Goal: Transaction & Acquisition: Purchase product/service

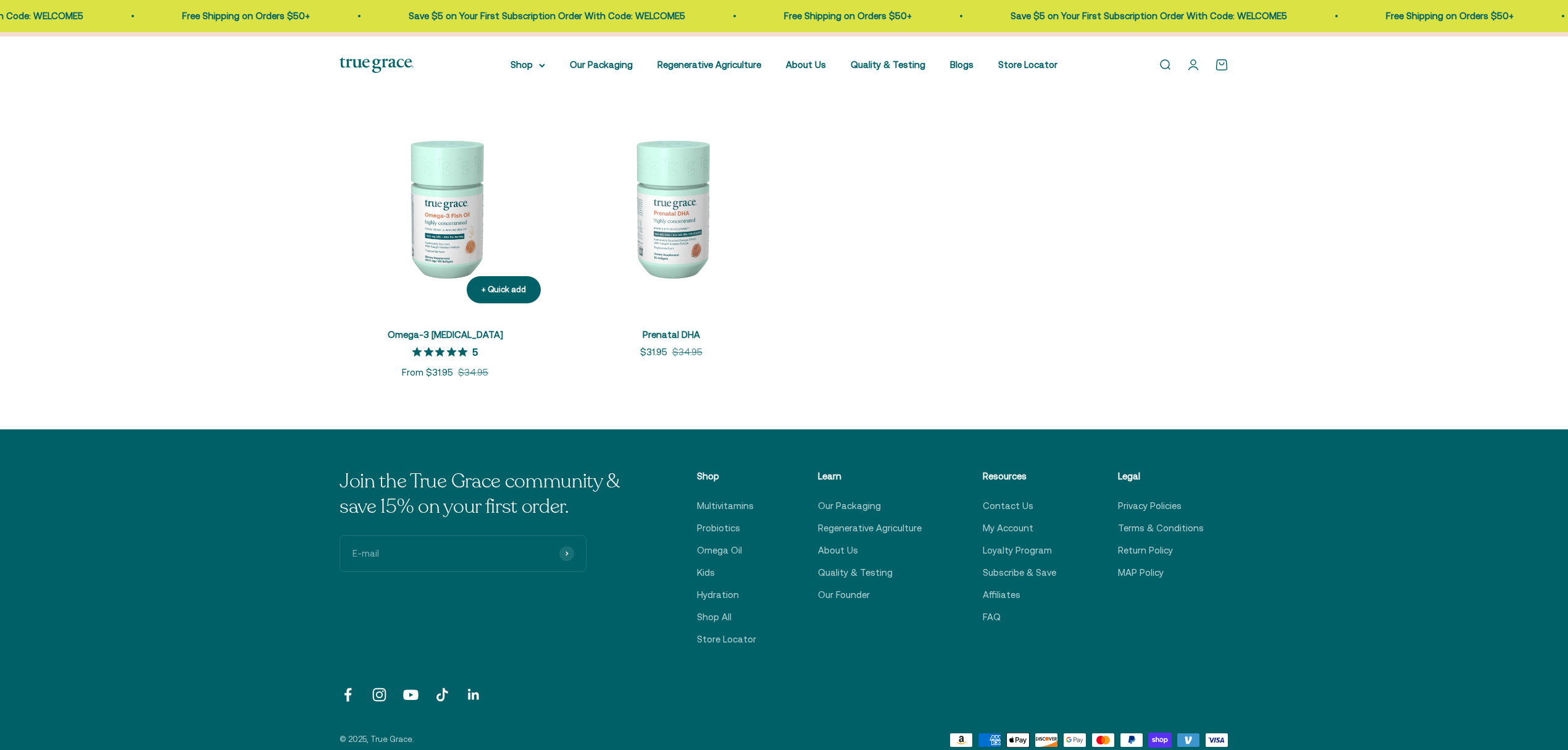
click at [437, 295] on img at bounding box center [445, 207] width 211 height 211
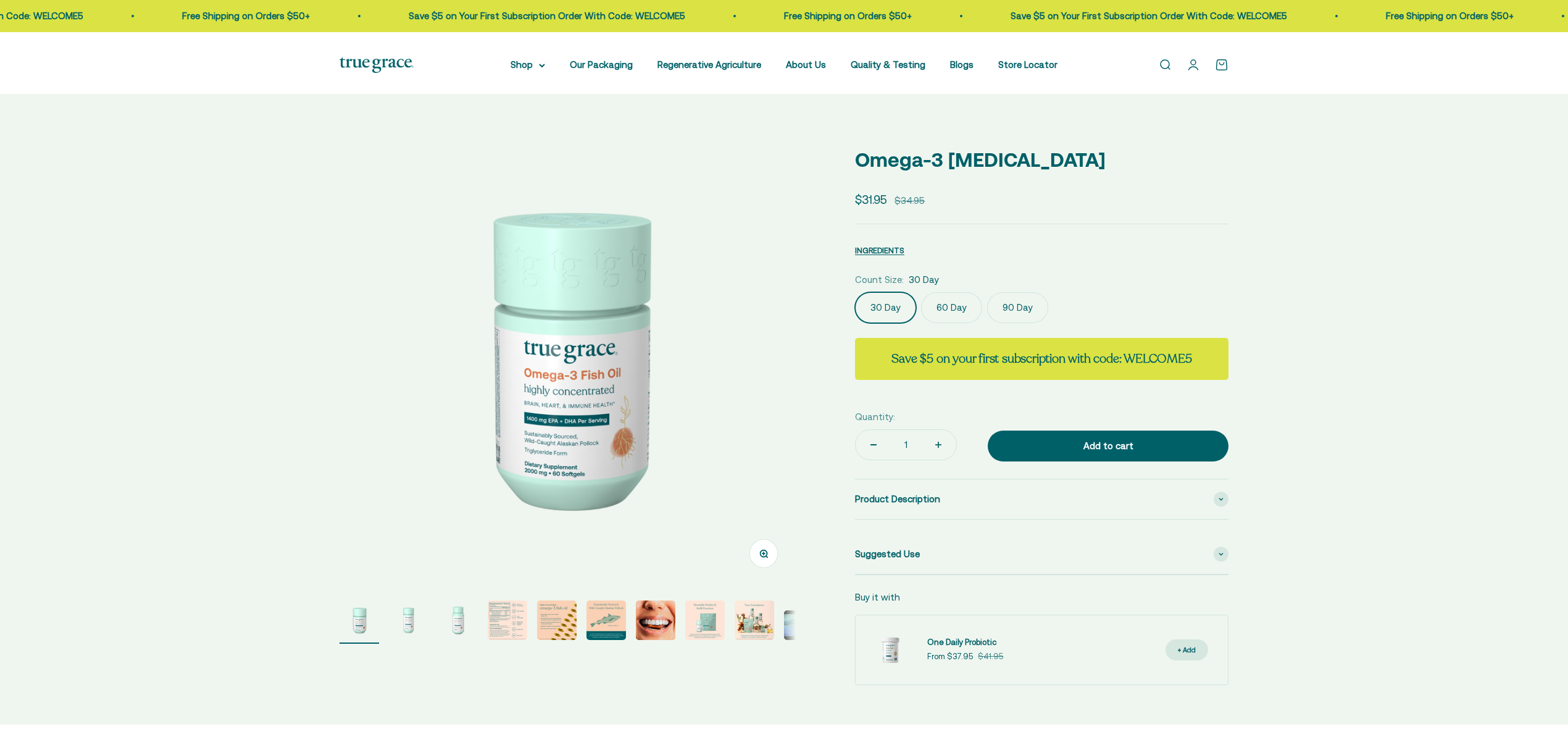
select select "3"
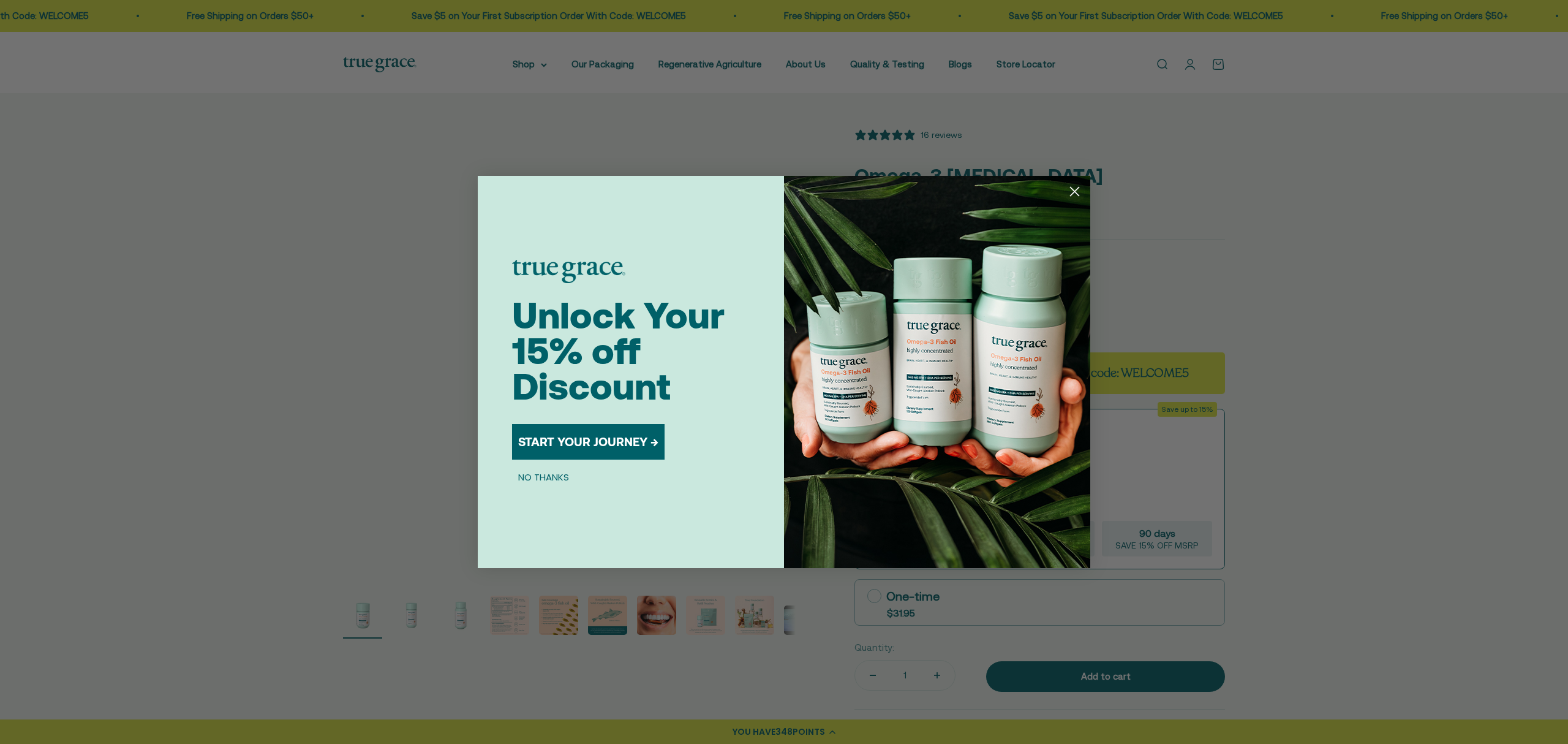
click at [648, 113] on div "Close dialog Unlock Your 15% off Discount START YOUR JOURNEY → NO THANKS Submit" at bounding box center [784, 372] width 1568 height 744
click at [1071, 198] on circle "Close dialog" at bounding box center [1074, 192] width 20 height 20
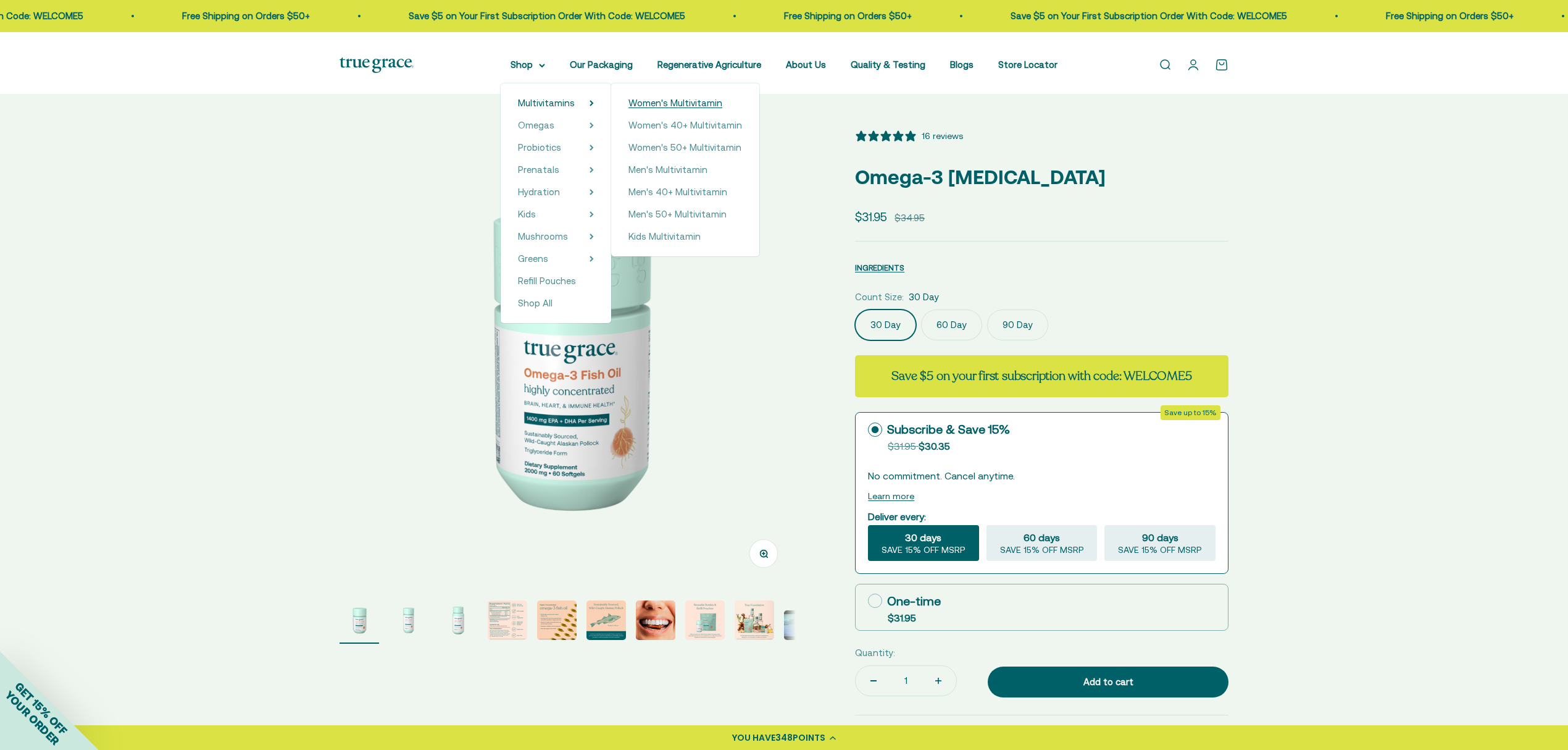
click at [703, 108] on span "Women's Multivitamin" at bounding box center [676, 103] width 94 height 10
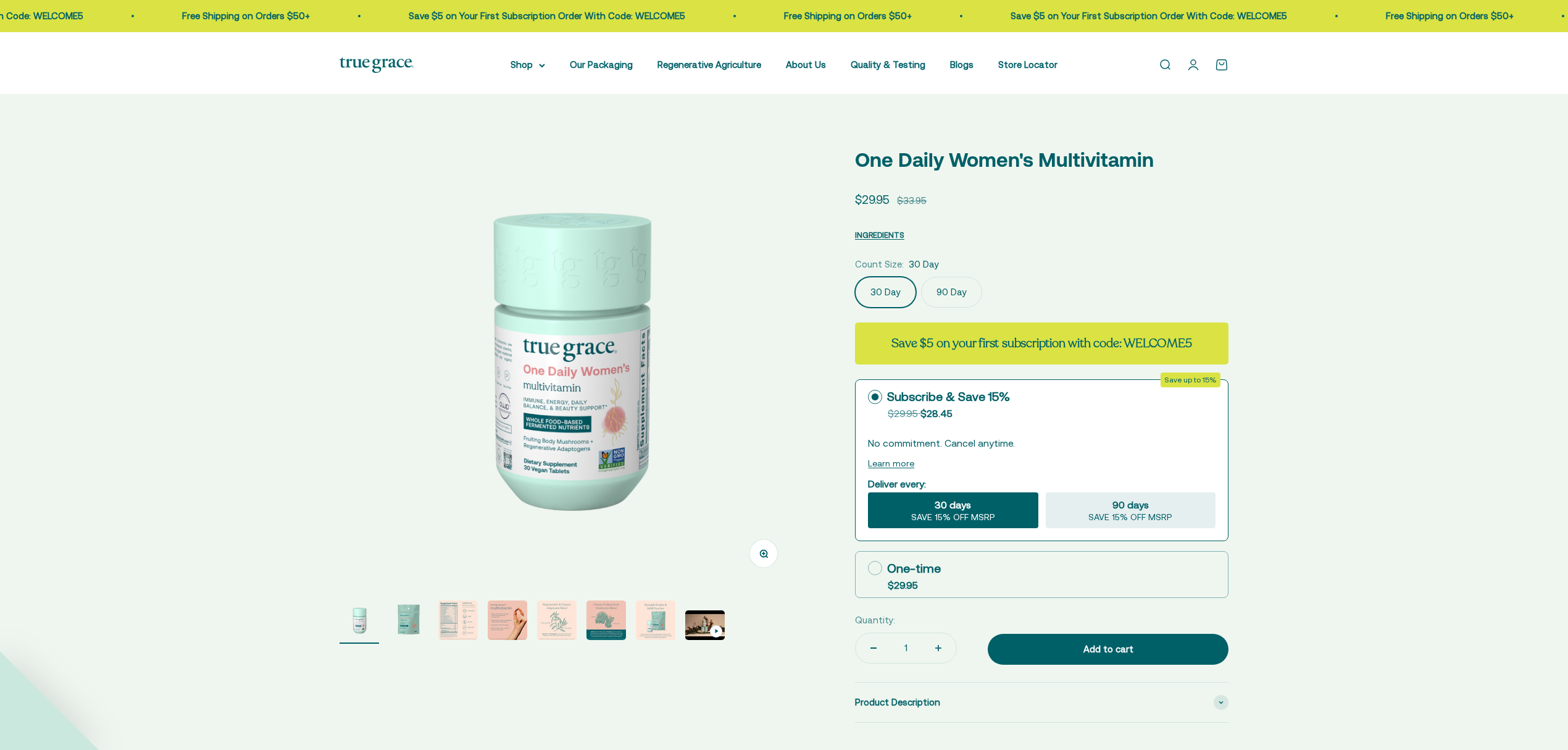
select select "3"
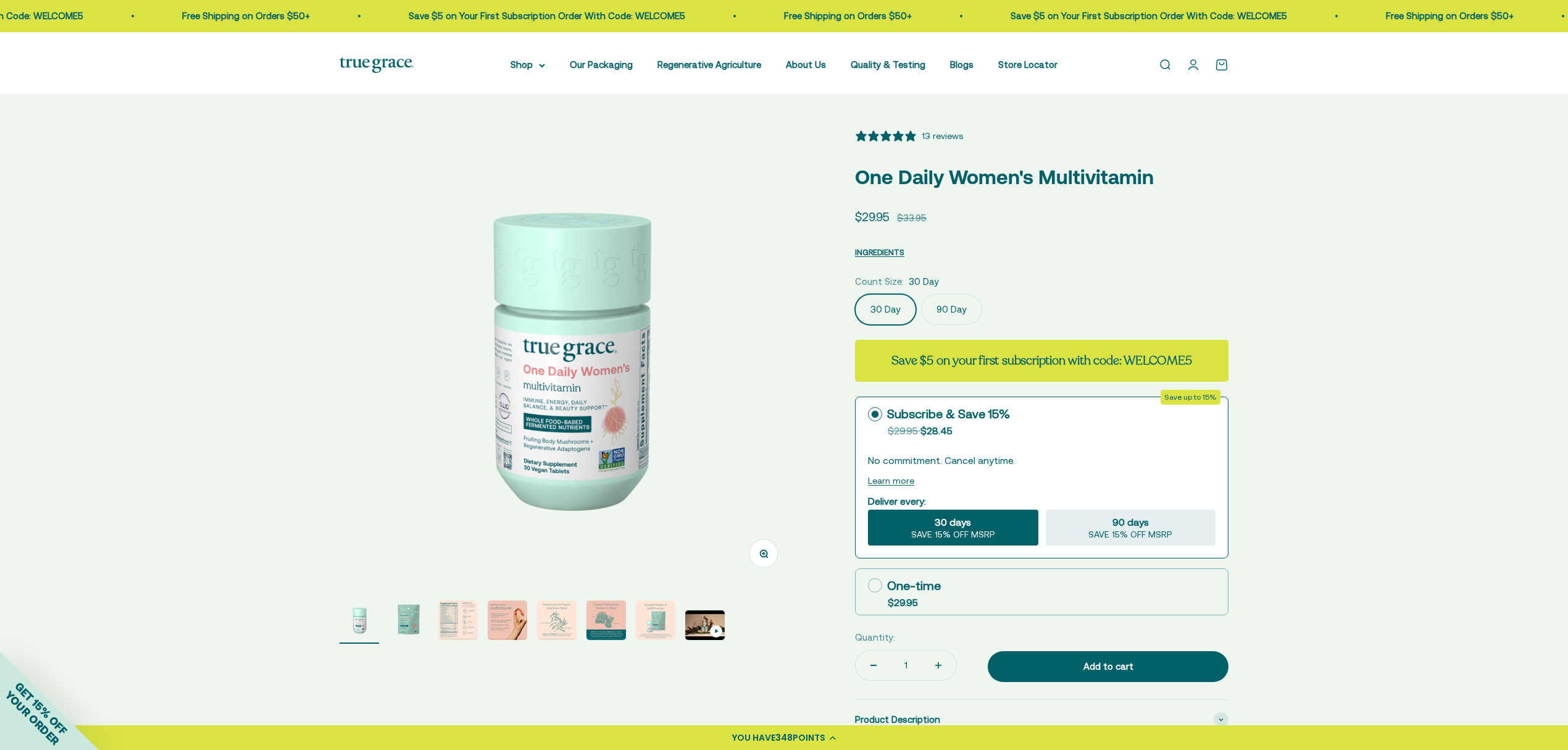
click at [973, 325] on label "90 Day" at bounding box center [952, 309] width 61 height 31
click at [855, 294] on input "90 Day" at bounding box center [855, 293] width 1 height 1
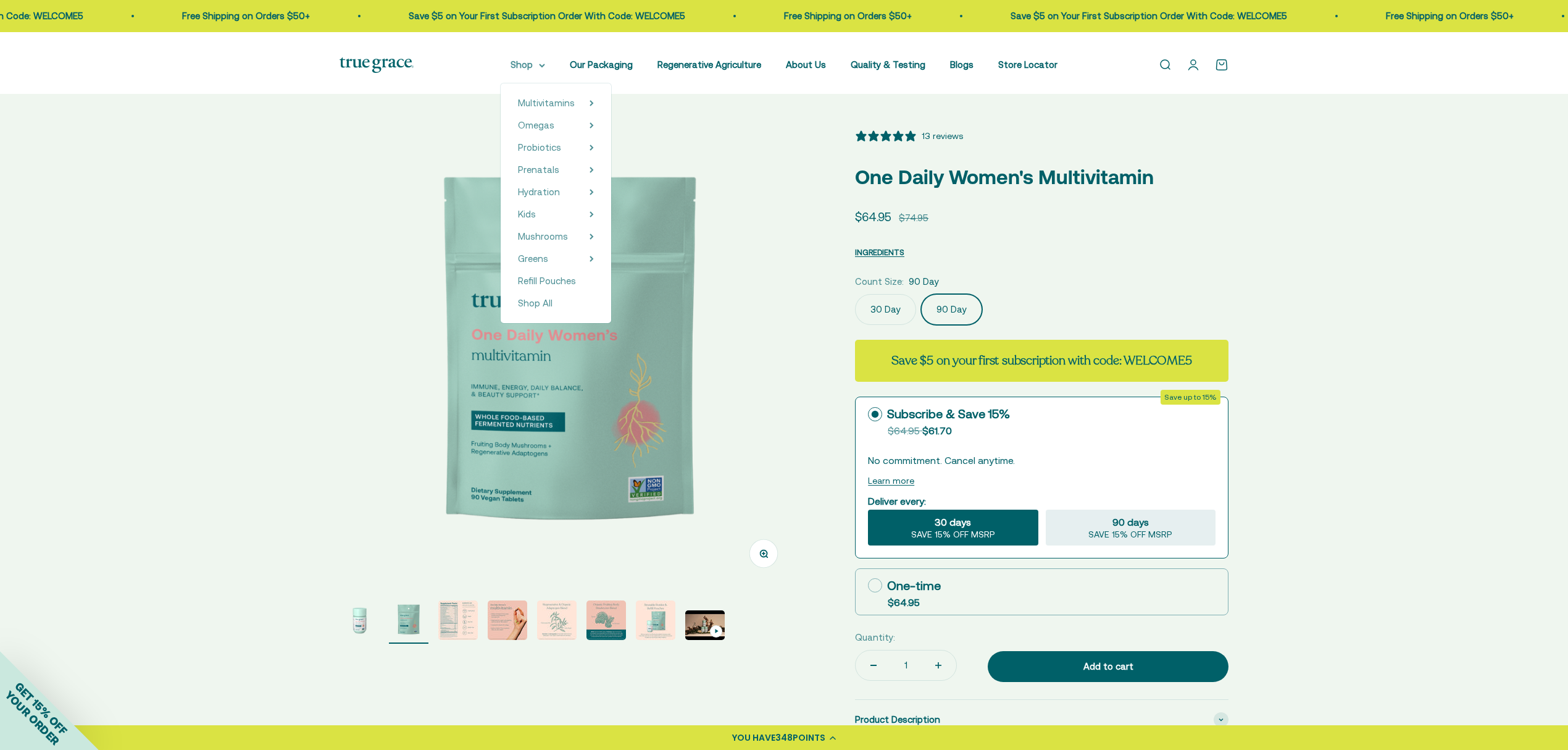
click at [512, 68] on summary "Shop" at bounding box center [528, 64] width 34 height 15
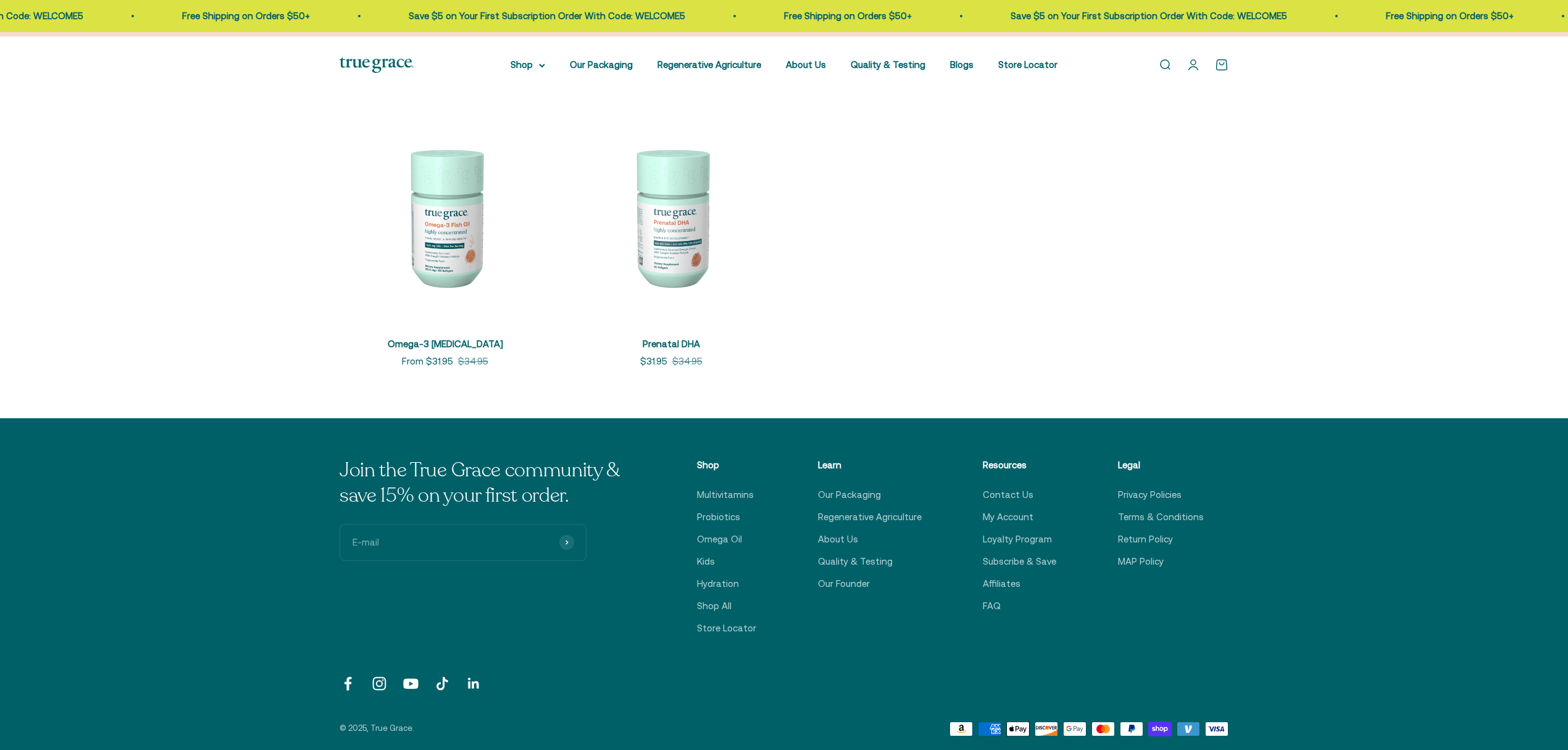
scroll to position [247, 0]
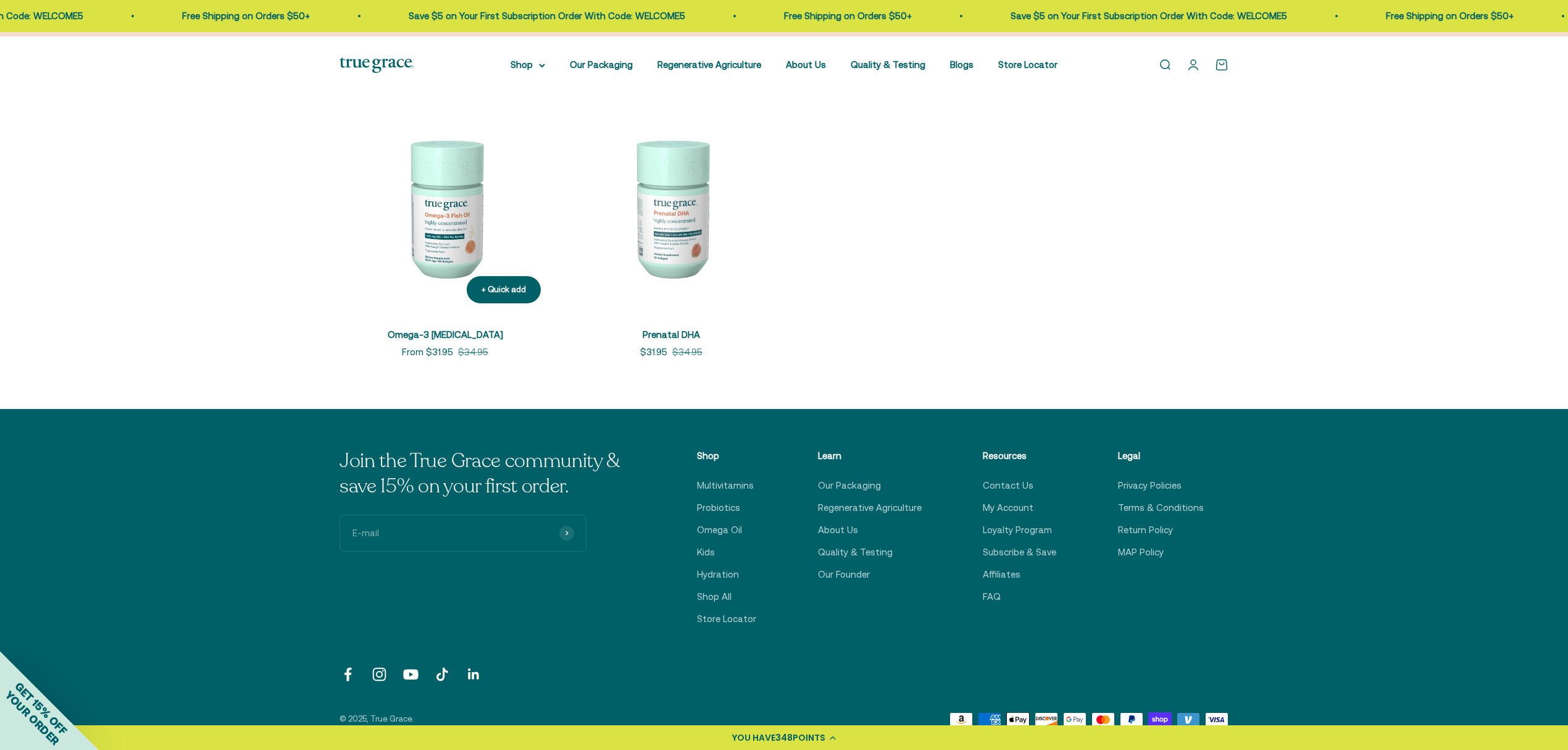
click at [463, 300] on img at bounding box center [445, 207] width 211 height 211
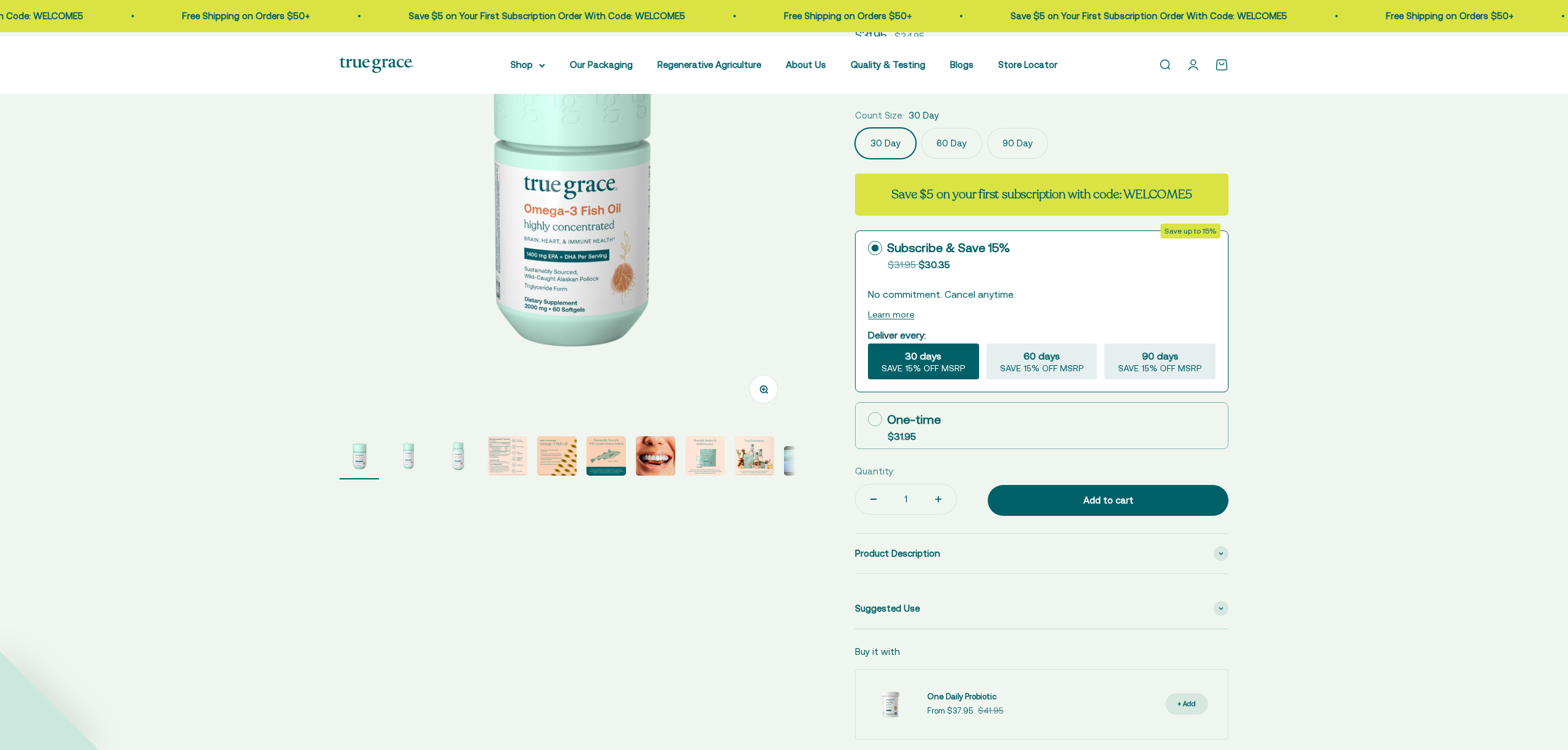
select select "3"
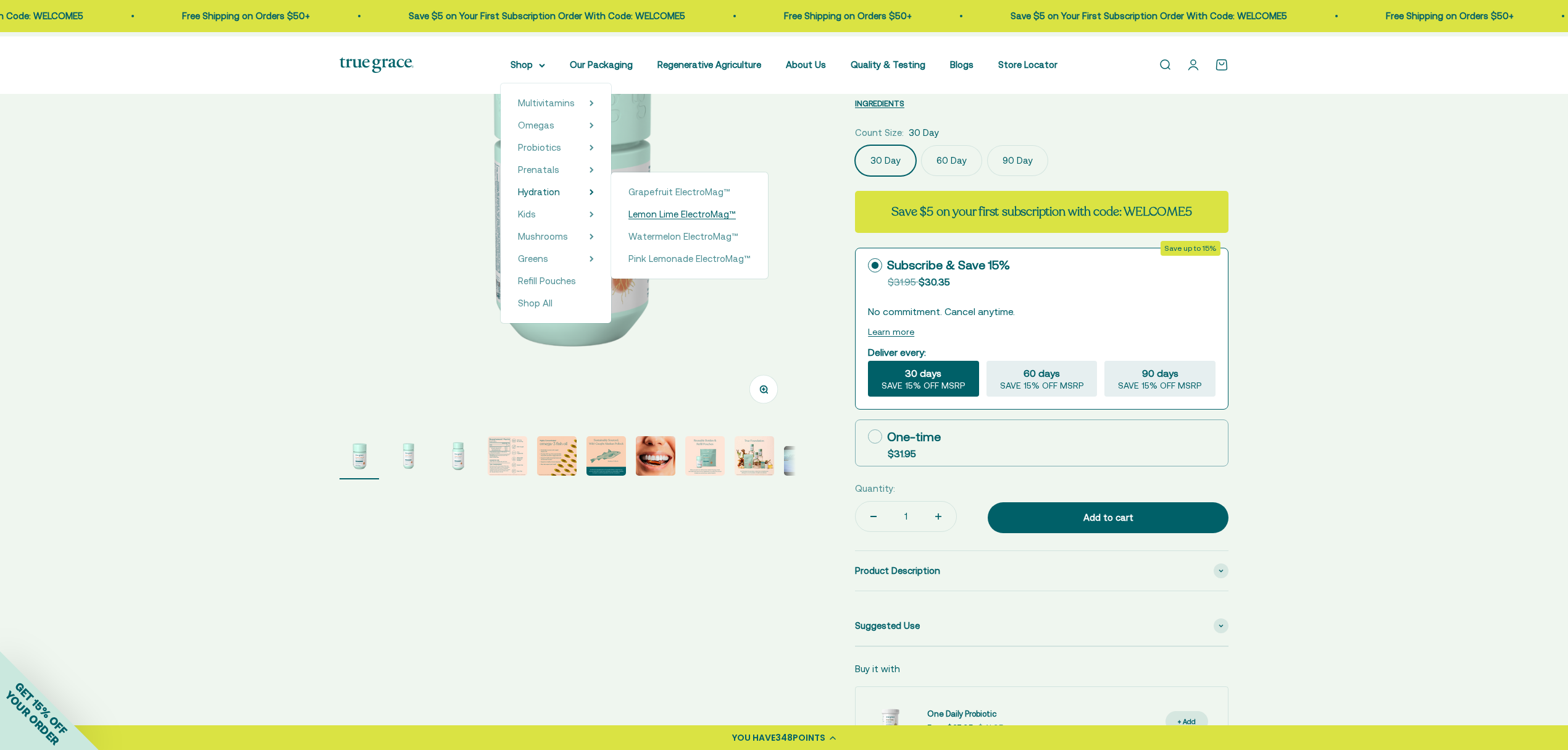
click at [657, 220] on span "Lemon Lime ElectroMag™" at bounding box center [682, 214] width 108 height 10
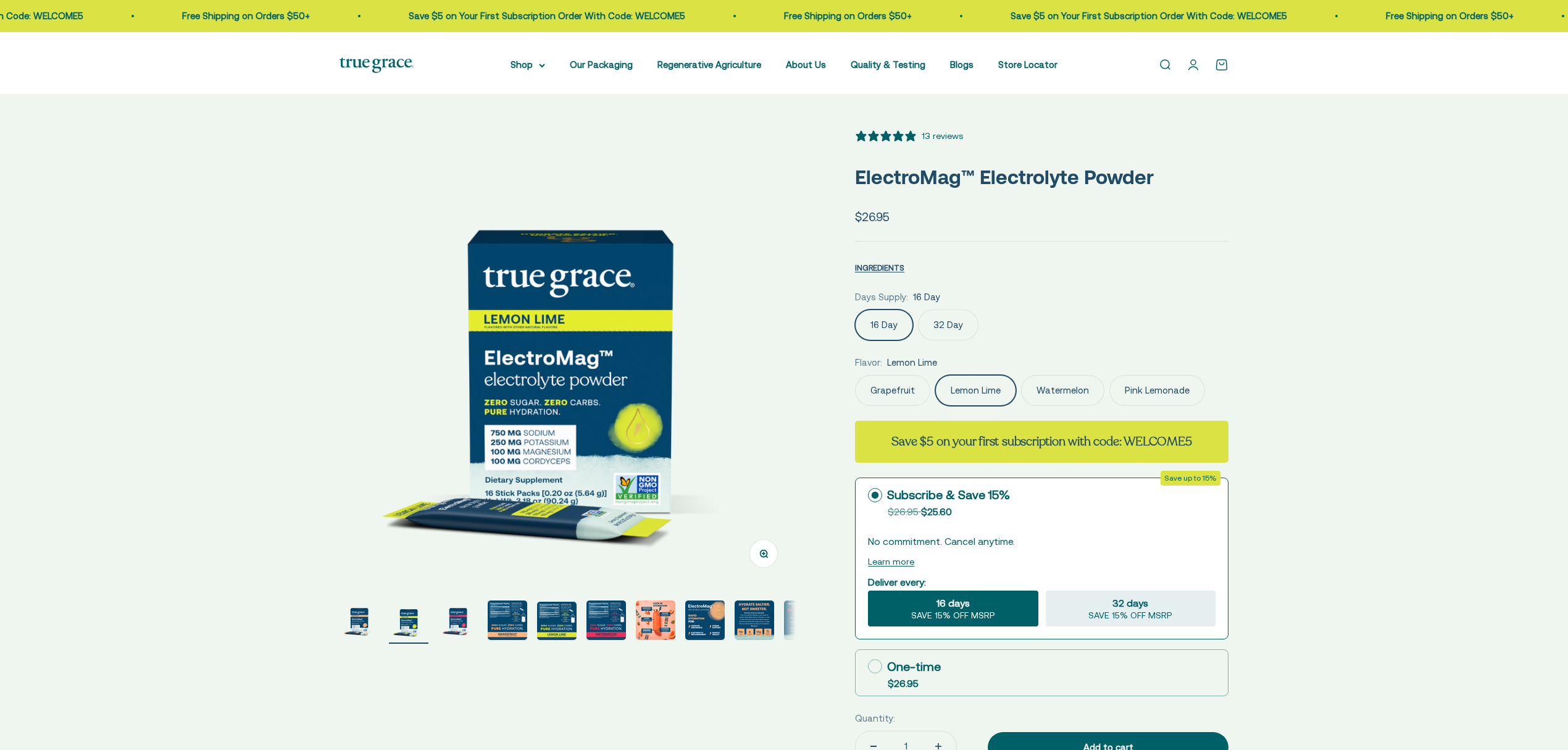
select select "3"
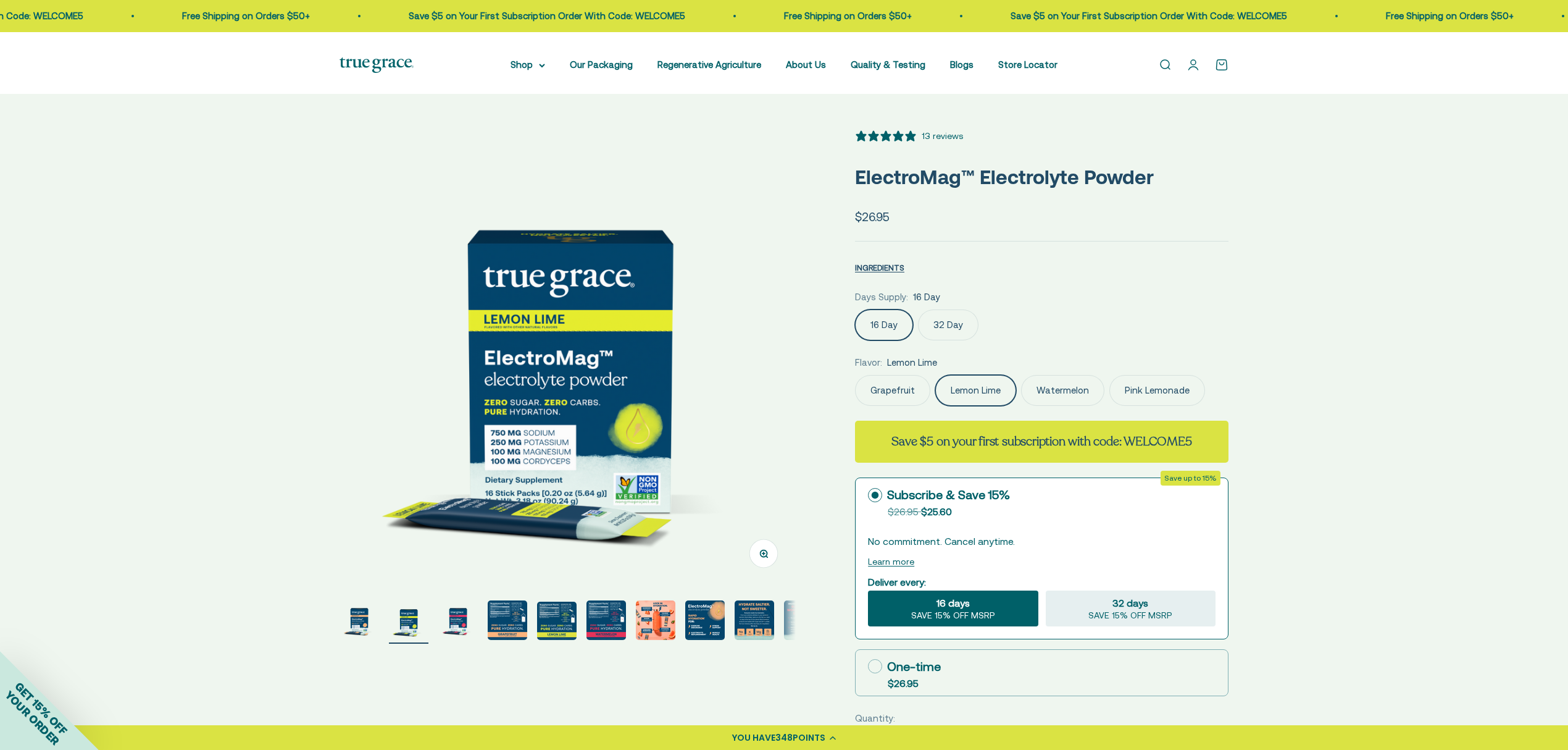
click at [1437, 172] on div "Zoom Go to item 1 Go to item 2 Go to item 3 Go to item 4 Go to item 5 Go to ite…" at bounding box center [784, 593] width 1568 height 1006
